Goal: Check status

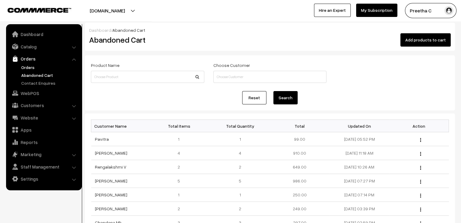
click at [24, 69] on link "Orders" at bounding box center [50, 67] width 60 height 6
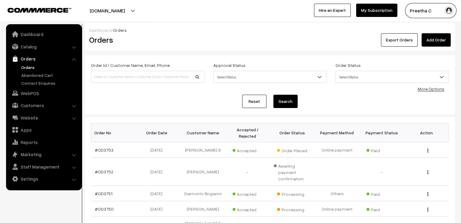
scroll to position [61, 0]
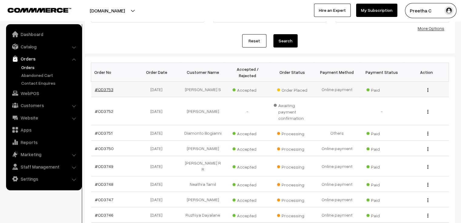
click at [102, 87] on link "#OD3753" at bounding box center [104, 89] width 18 height 5
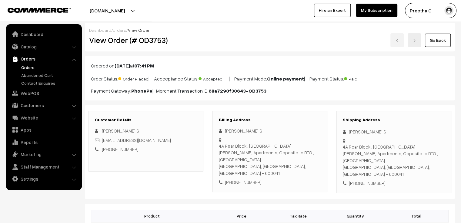
click at [417, 43] on link at bounding box center [414, 40] width 13 height 14
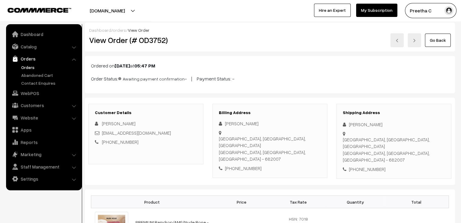
click at [395, 41] on link at bounding box center [396, 40] width 13 height 14
